Goal: Register for event/course

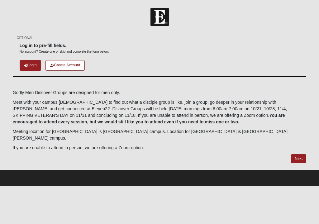
click at [299, 154] on link "Next" at bounding box center [298, 158] width 15 height 9
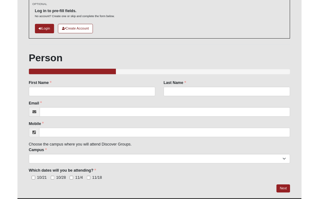
scroll to position [47, 0]
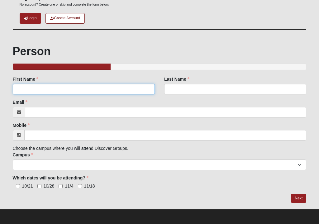
click at [42, 89] on input "First Name" at bounding box center [84, 89] width 142 height 11
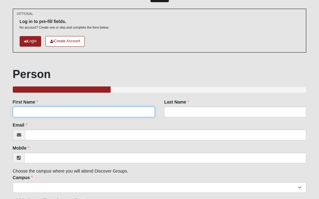
scroll to position [0, 0]
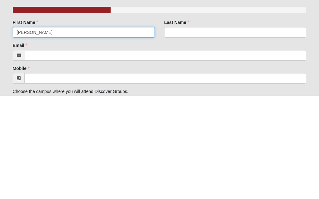
type input "[PERSON_NAME]"
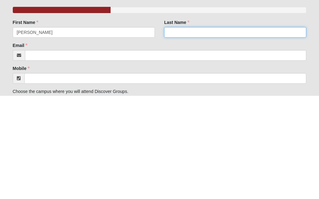
click at [184, 131] on input "Last Name" at bounding box center [235, 136] width 142 height 11
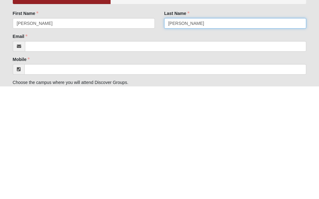
type input "[PERSON_NAME]"
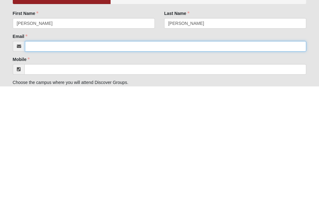
click at [51, 154] on input "Email" at bounding box center [165, 159] width 281 height 11
type input "[EMAIL_ADDRESS][PERSON_NAME][DOMAIN_NAME]"
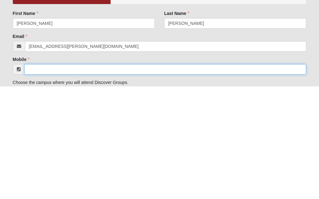
click at [55, 177] on input "Mobile" at bounding box center [165, 182] width 282 height 11
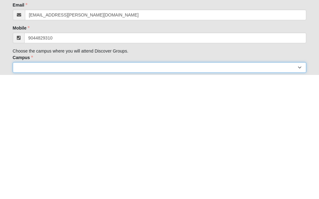
click at [301, 186] on select "[GEOGRAPHIC_DATA] [GEOGRAPHIC_DATA] (Coming Soon) Eleven22 Online [PERSON_NAME]…" at bounding box center [159, 191] width 293 height 11
type input "[PHONE_NUMBER]"
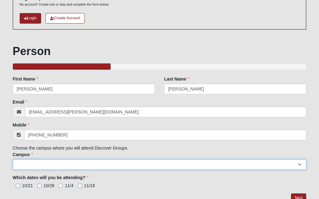
select select "15"
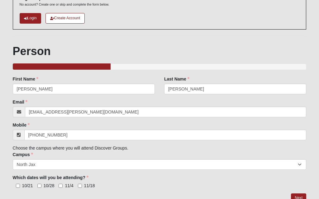
click at [20, 184] on input "10/21" at bounding box center [18, 186] width 4 height 4
checkbox input "true"
click at [41, 187] on input "10/28" at bounding box center [39, 186] width 4 height 4
checkbox input "true"
click at [62, 187] on input "11/4" at bounding box center [60, 186] width 4 height 4
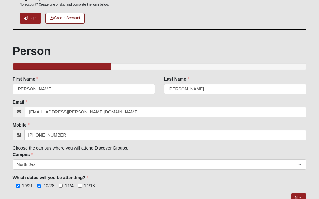
checkbox input "true"
click at [82, 185] on input "11/18" at bounding box center [80, 186] width 4 height 4
checkbox input "true"
click at [298, 202] on link "Next" at bounding box center [298, 197] width 15 height 9
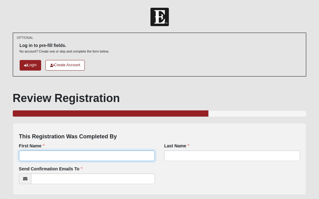
click at [42, 157] on input "First Name" at bounding box center [87, 156] width 136 height 11
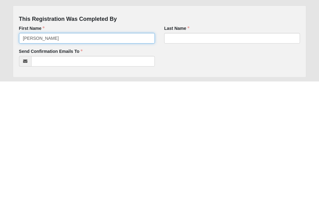
type input "[PERSON_NAME]"
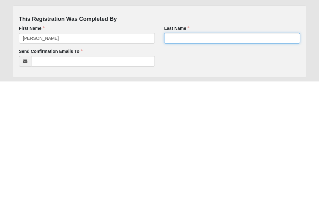
click at [185, 151] on input "Last Name" at bounding box center [232, 156] width 136 height 11
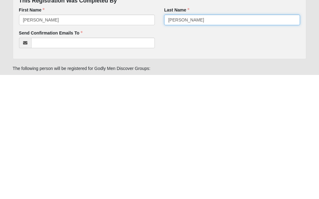
scroll to position [12, 0]
type input "[PERSON_NAME]"
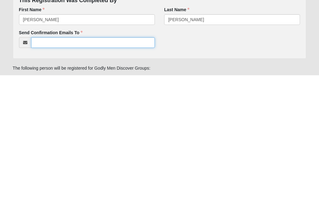
click at [50, 161] on input "Send Confirmation Emails To" at bounding box center [92, 166] width 123 height 11
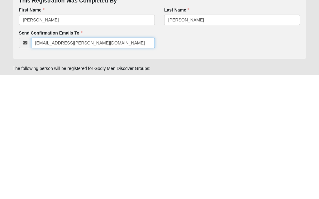
type input "[EMAIL_ADDRESS][PERSON_NAME][DOMAIN_NAME]"
click input "submit" at bounding box center [0, 0] width 0 height 0
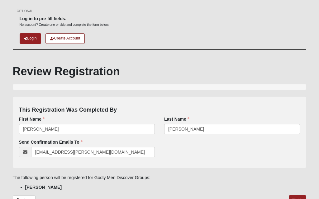
scroll to position [27, 0]
click at [299, 201] on link "Finish" at bounding box center [297, 199] width 18 height 9
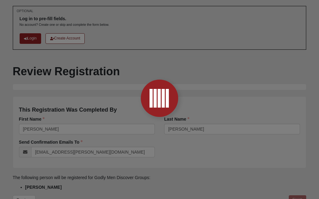
click at [300, 199] on div at bounding box center [159, 99] width 319 height 199
